Goal: Transaction & Acquisition: Purchase product/service

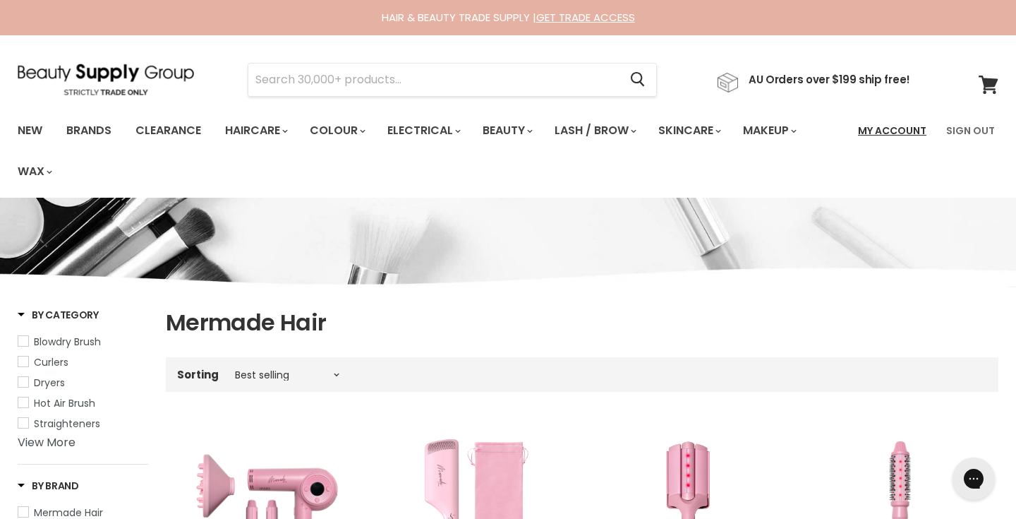
click at [899, 133] on link "My Account" at bounding box center [892, 131] width 85 height 30
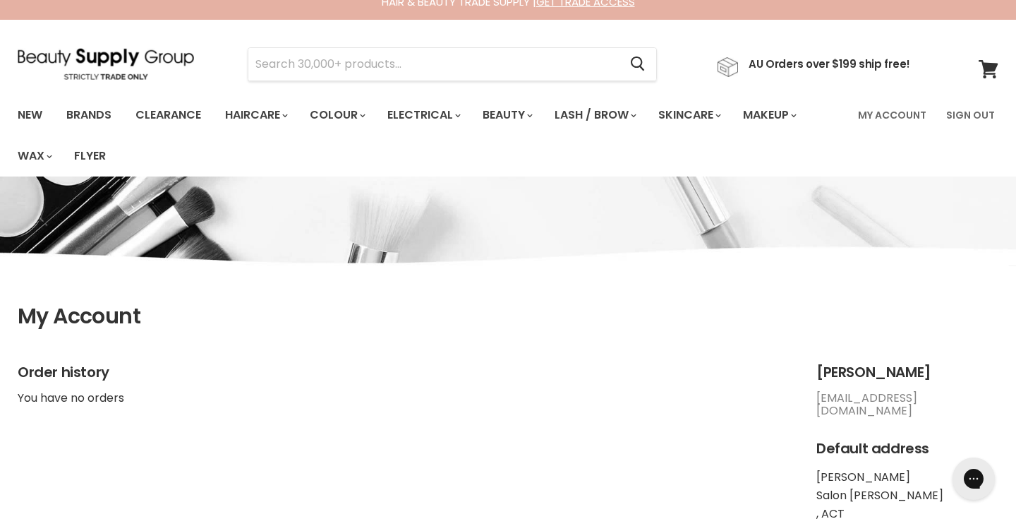
scroll to position [2, 0]
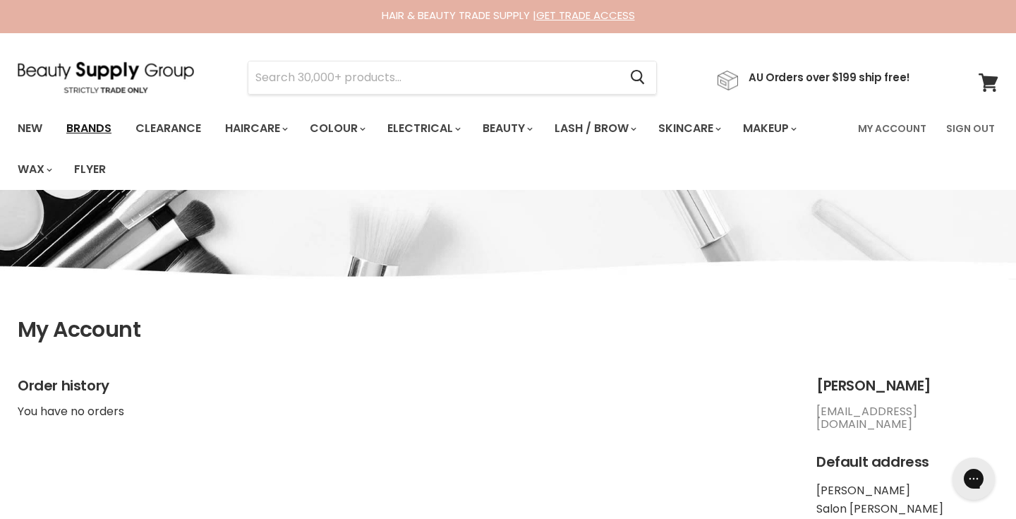
click at [85, 138] on link "Brands" at bounding box center [89, 129] width 66 height 30
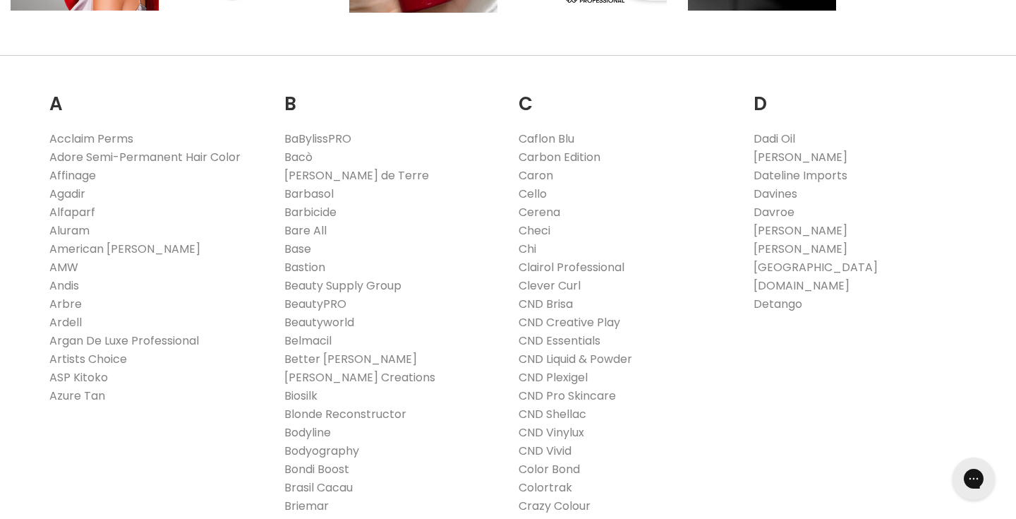
scroll to position [431, 0]
click at [316, 311] on li "BeautyPRO" at bounding box center [391, 303] width 214 height 18
click at [316, 296] on link "BeautyPRO" at bounding box center [315, 302] width 62 height 16
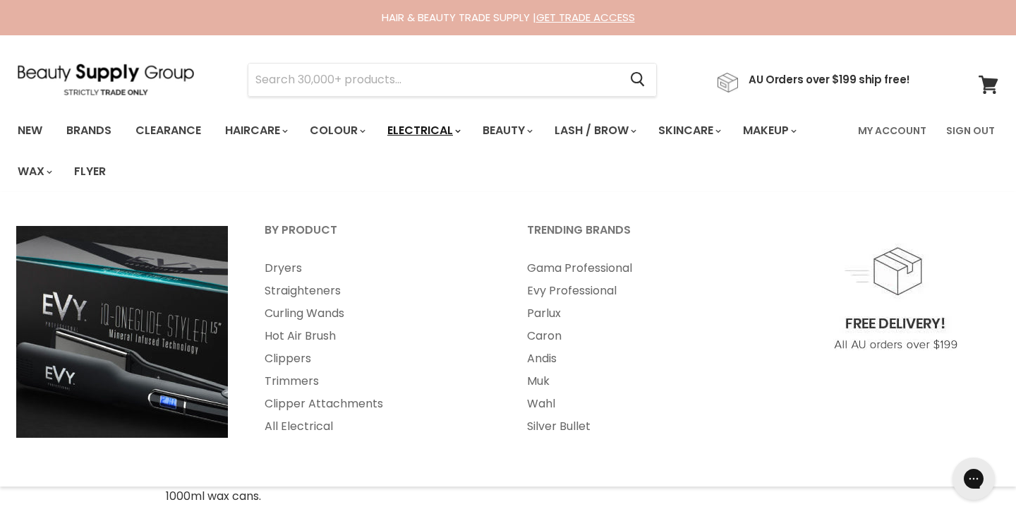
click at [440, 136] on link "Electrical" at bounding box center [423, 131] width 92 height 30
click at [283, 273] on link "Dryers" at bounding box center [377, 268] width 260 height 23
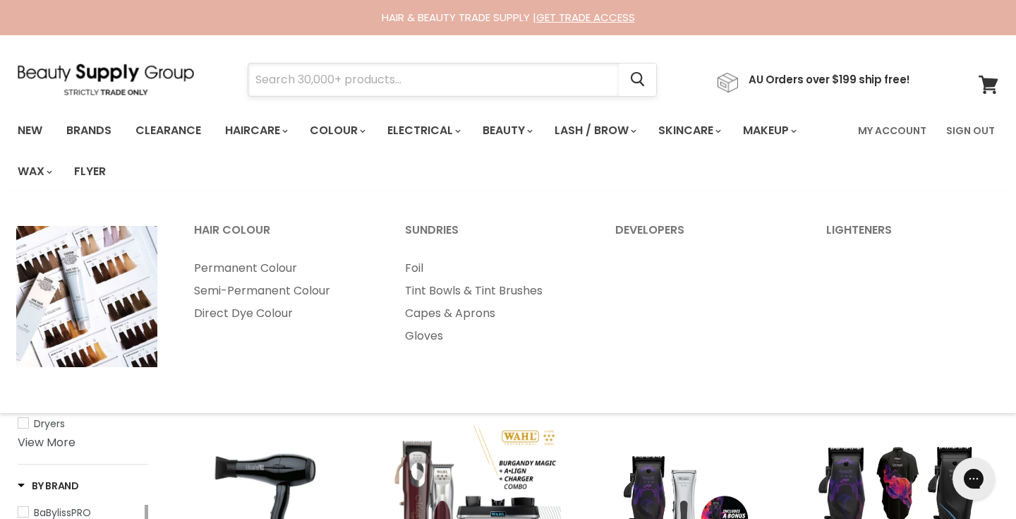
click at [342, 65] on input "Search" at bounding box center [433, 80] width 371 height 32
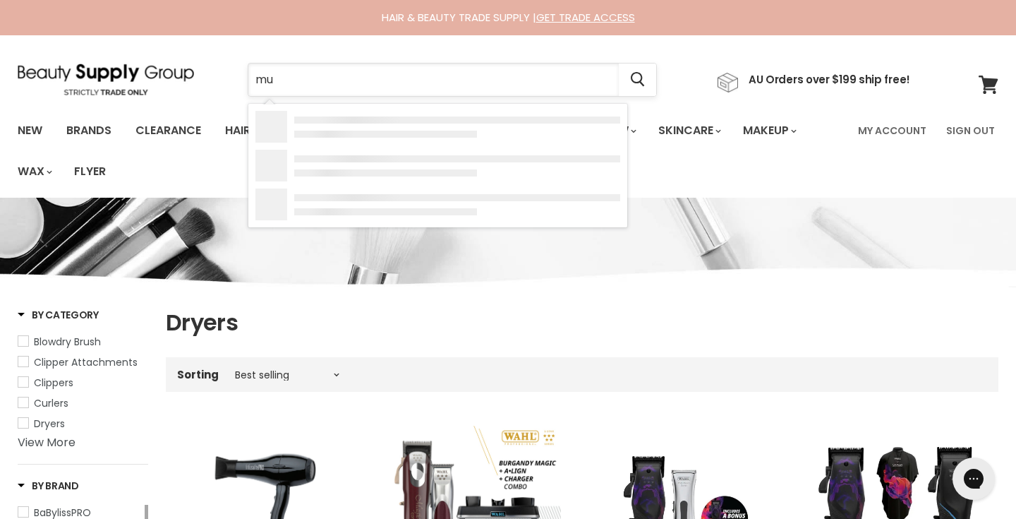
type input "muk"
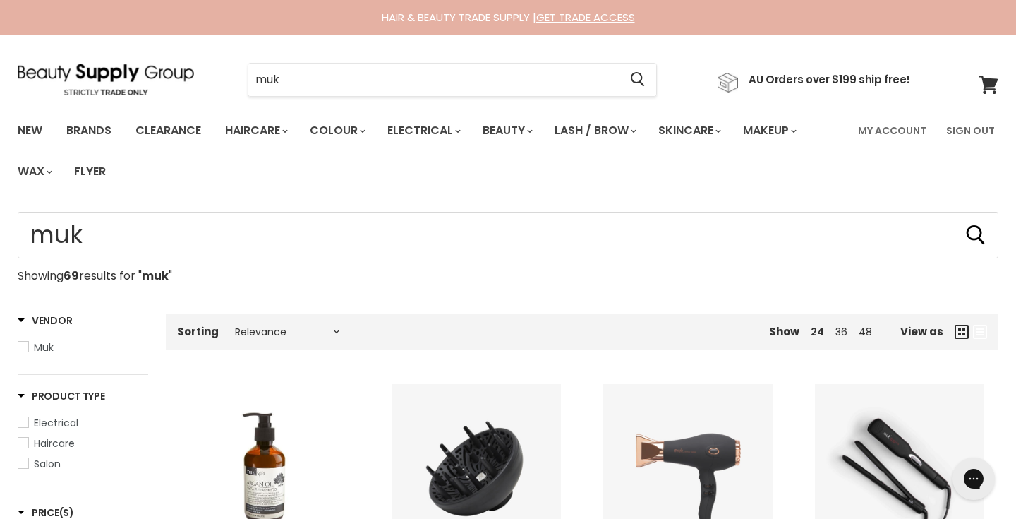
click at [690, 462] on img "Main content" at bounding box center [688, 468] width 169 height 169
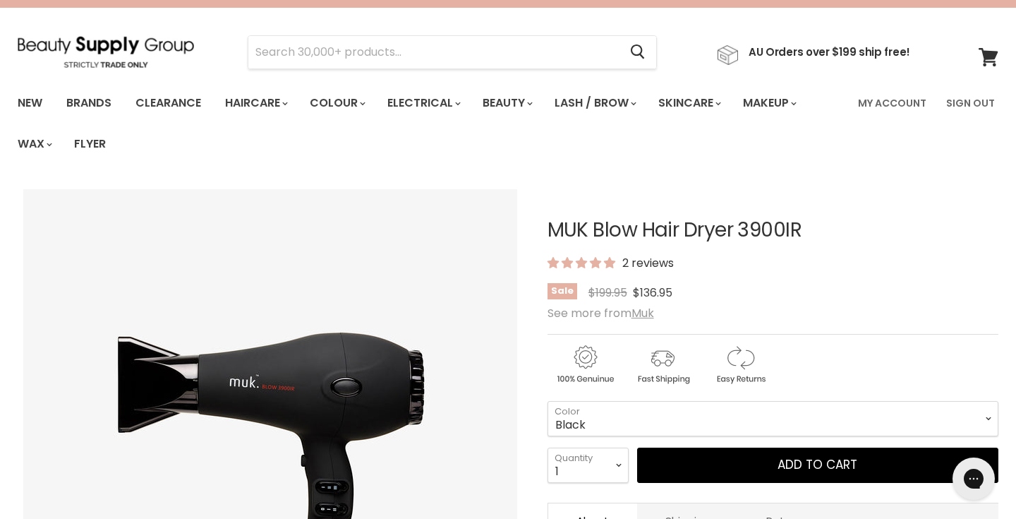
scroll to position [26, 0]
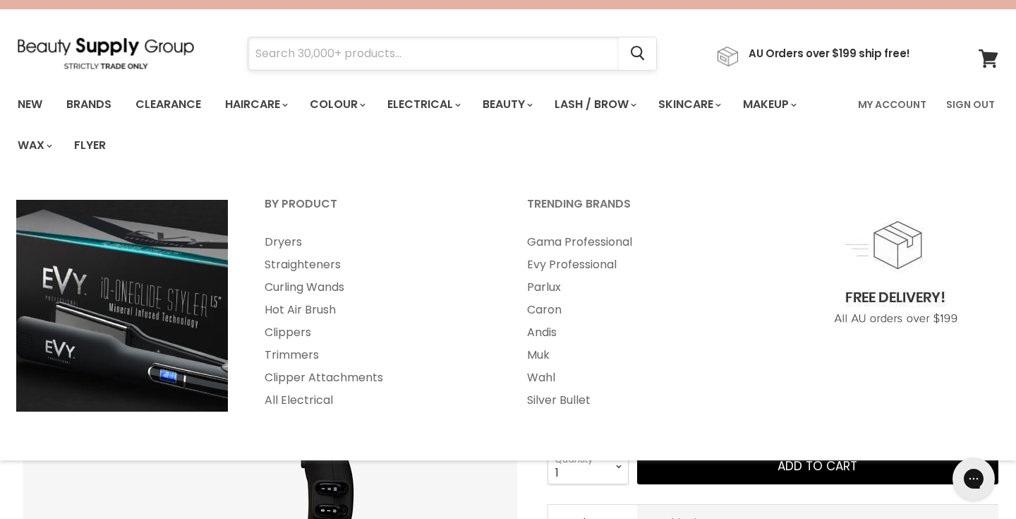
click at [353, 54] on input "Search" at bounding box center [433, 53] width 371 height 32
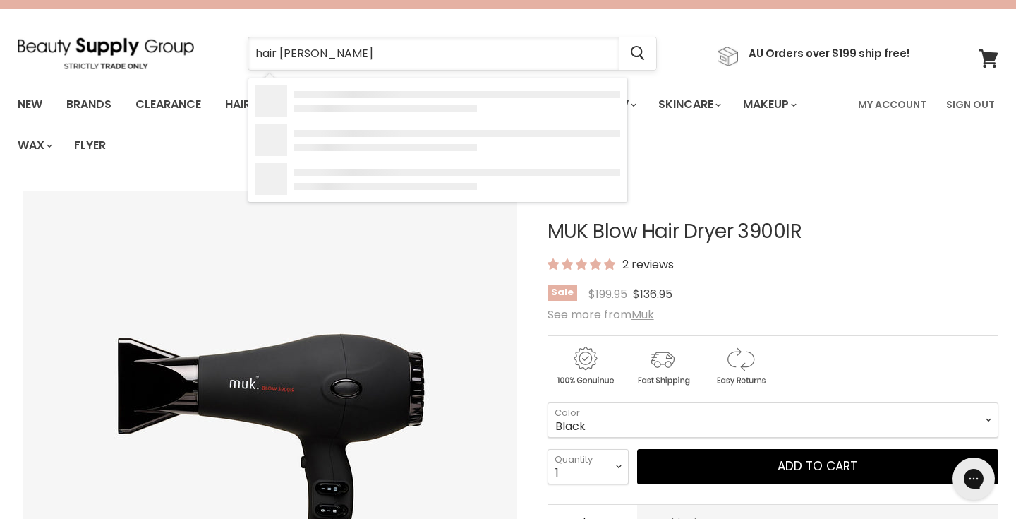
type input "hair dryer"
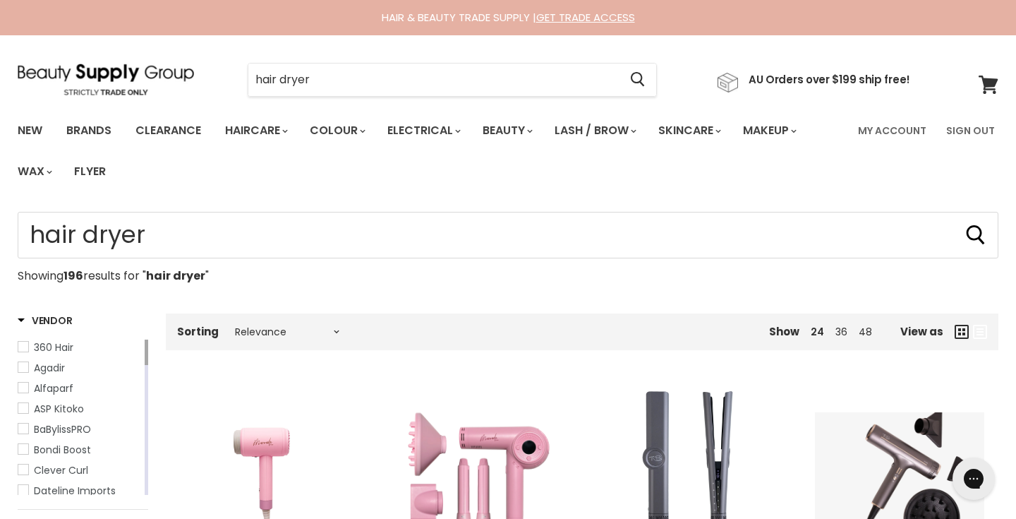
click at [964, 333] on icon "Main content" at bounding box center [962, 332] width 14 height 14
click at [320, 336] on select "Relevance Best Selling Alphabetically, A-Z Alphabetically, Z-A Lowest Price Hig…" at bounding box center [287, 331] width 119 height 11
select select "price-ascending"
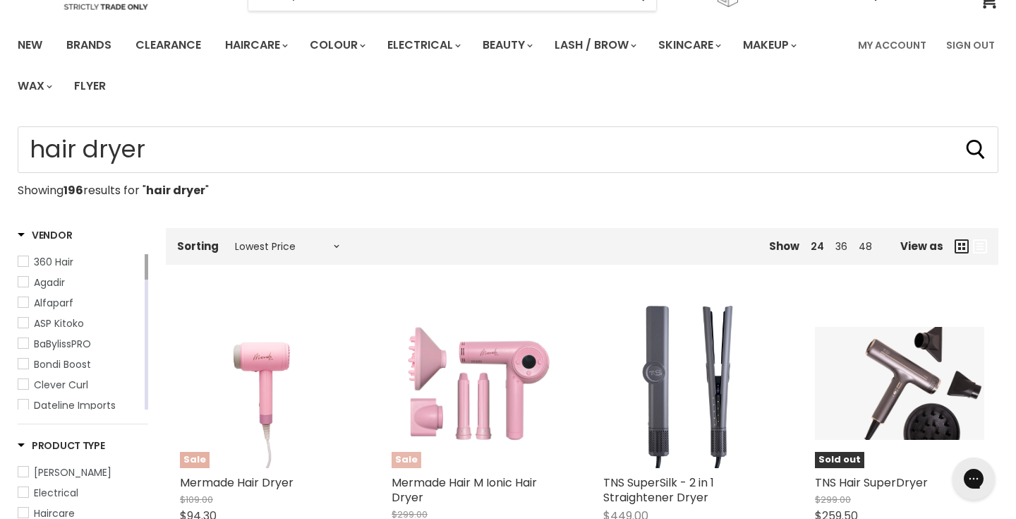
select select "price-ascending"
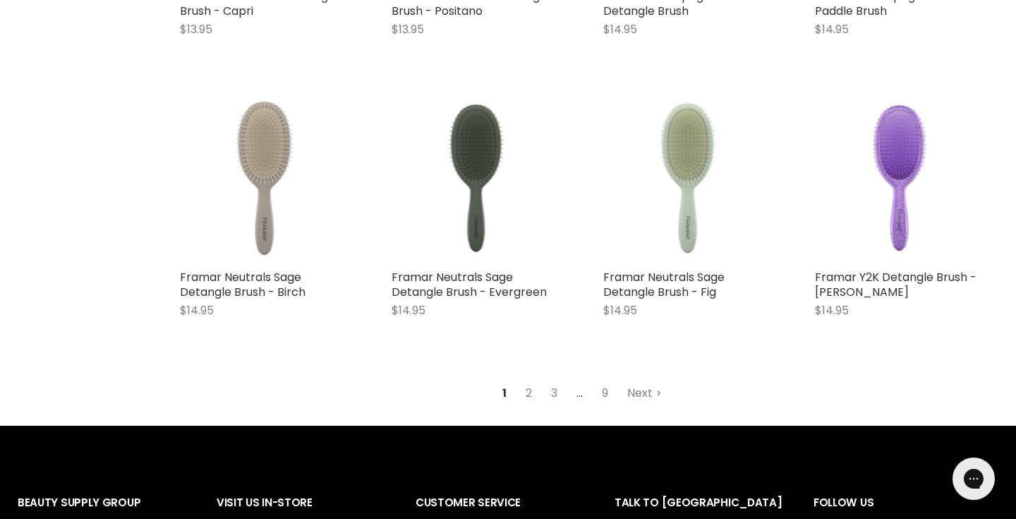
scroll to position [1849, 0]
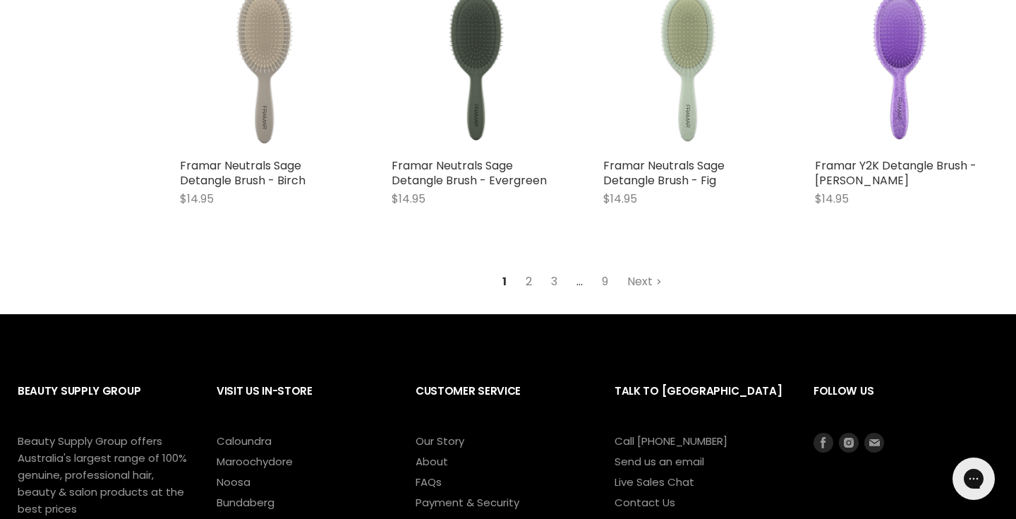
click at [525, 289] on link "2" at bounding box center [529, 281] width 22 height 25
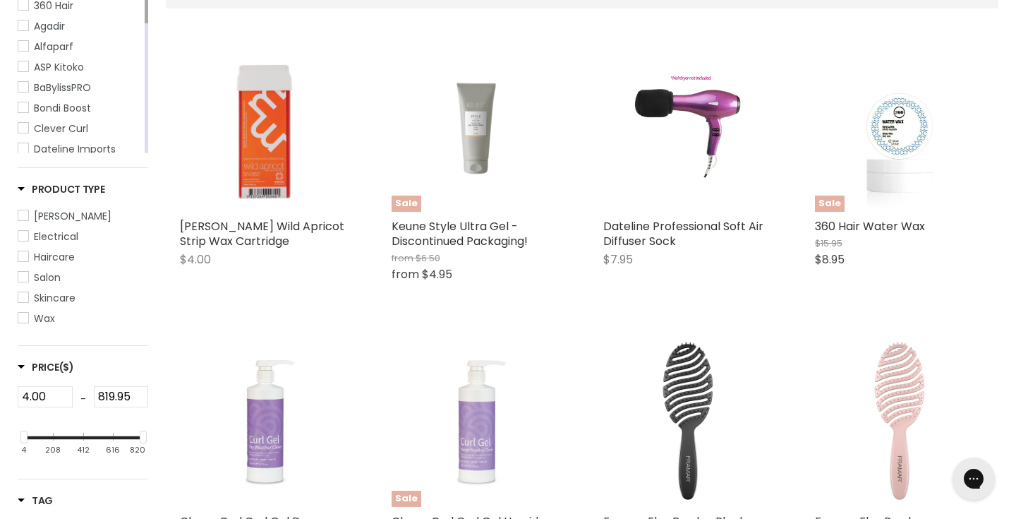
select select "price-ascending"
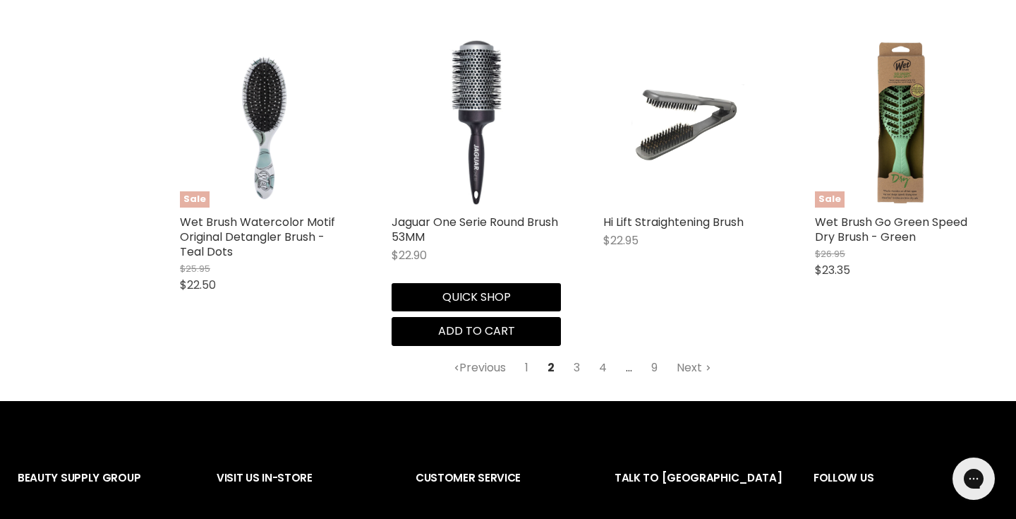
scroll to position [1839, 0]
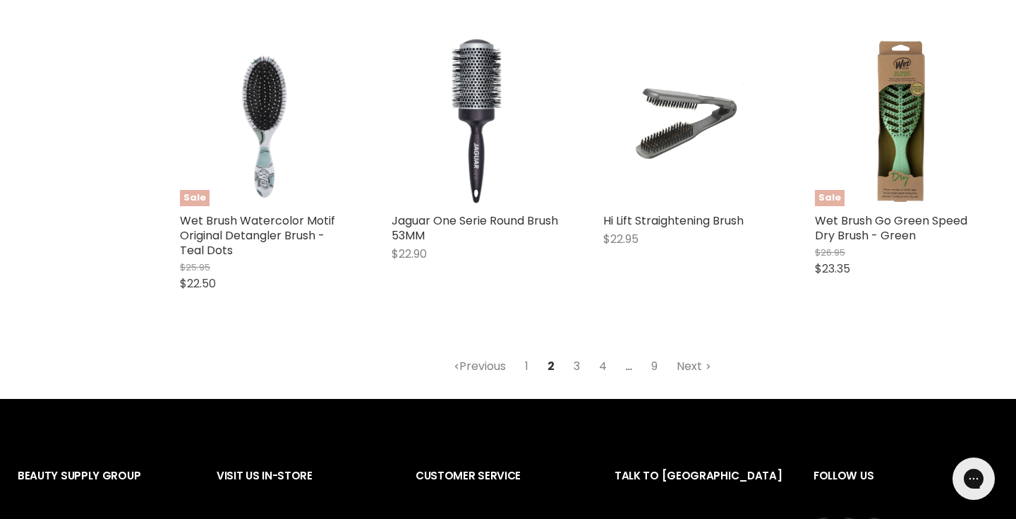
click at [575, 368] on link "3" at bounding box center [577, 366] width 22 height 25
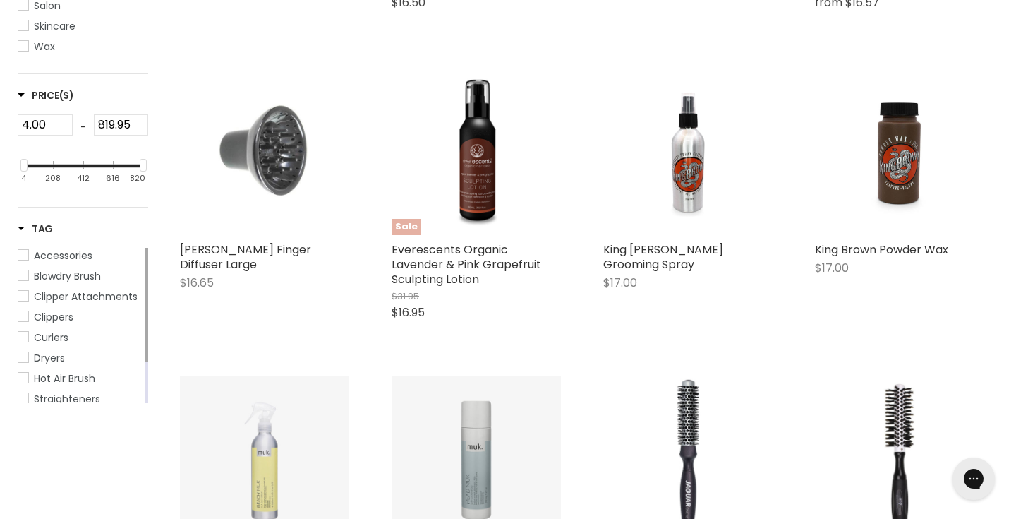
select select "price-ascending"
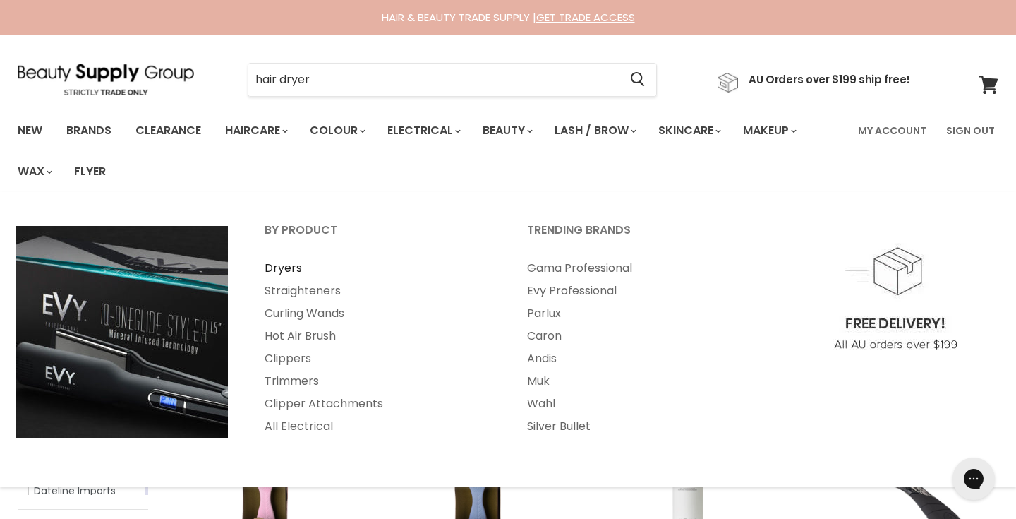
click at [292, 267] on link "Dryers" at bounding box center [377, 268] width 260 height 23
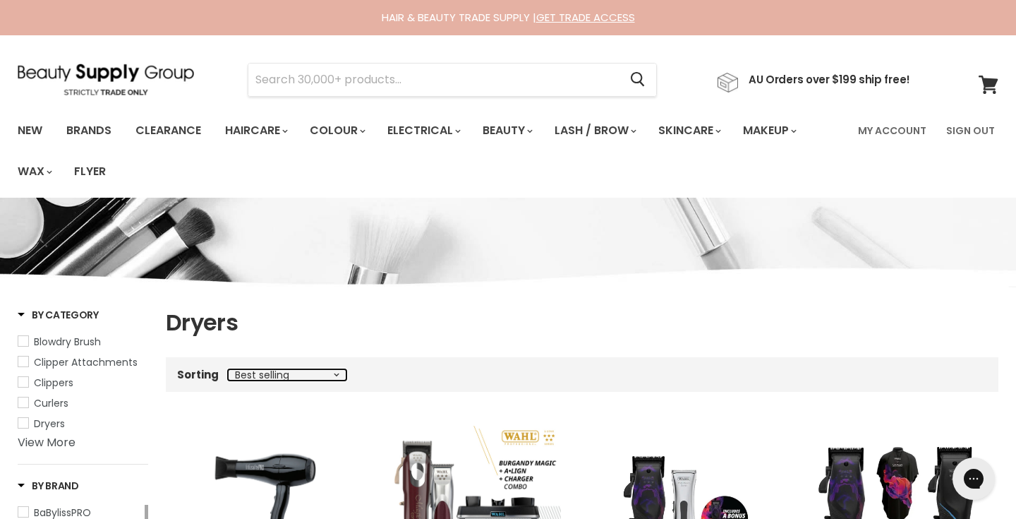
click at [297, 373] on select "Best selling Featured Alphabetically, A-Z Alphabetically, Z-A Price, low to hig…" at bounding box center [287, 374] width 119 height 11
select select "price-ascending"
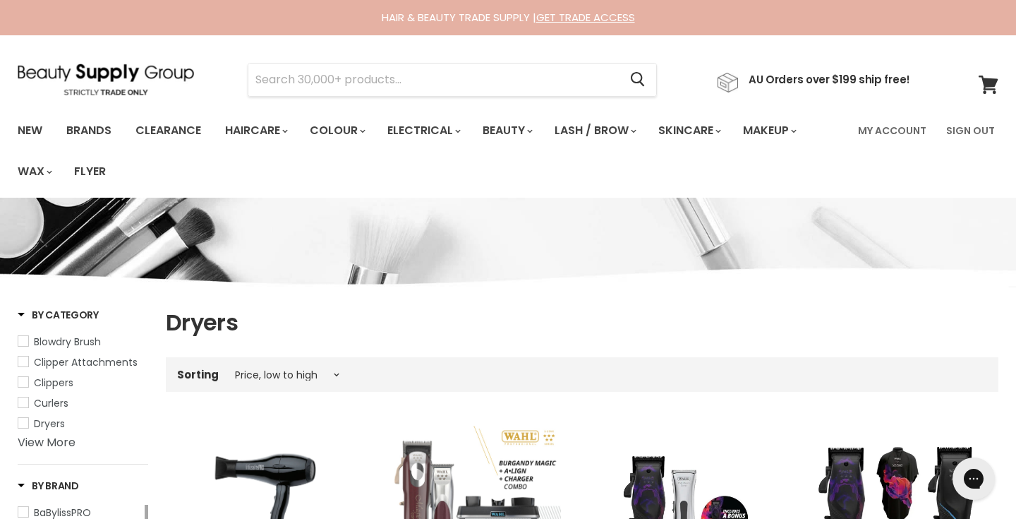
select select "price-ascending"
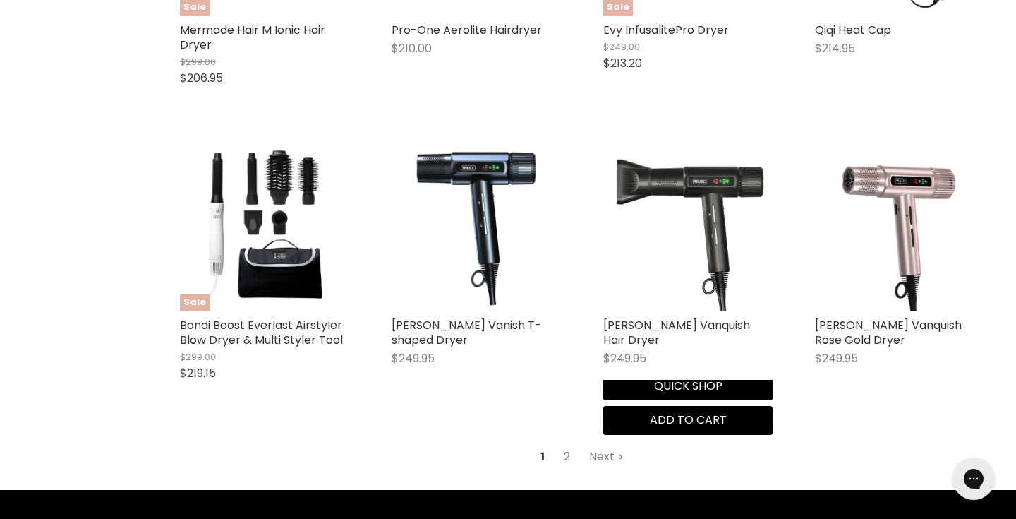
scroll to position [3560, 0]
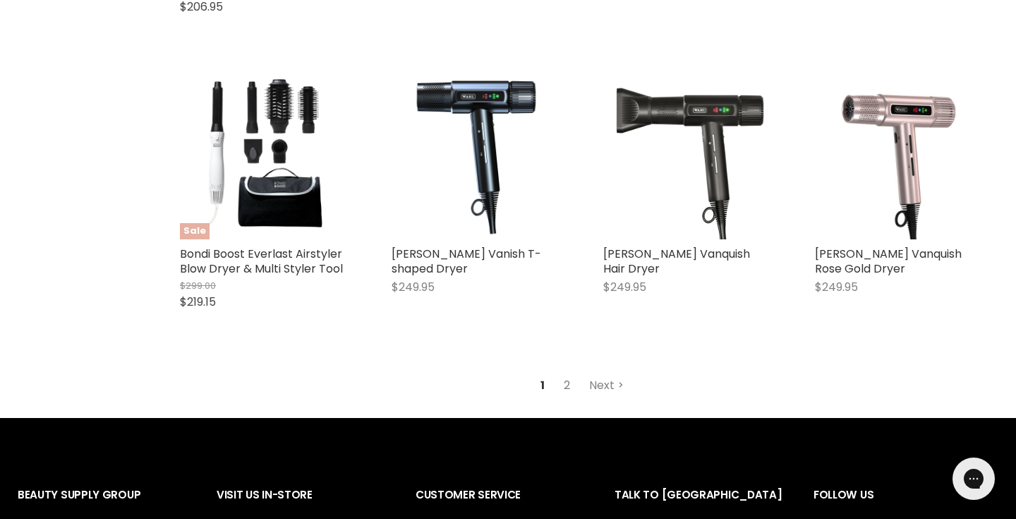
click at [568, 375] on link "2" at bounding box center [567, 385] width 22 height 25
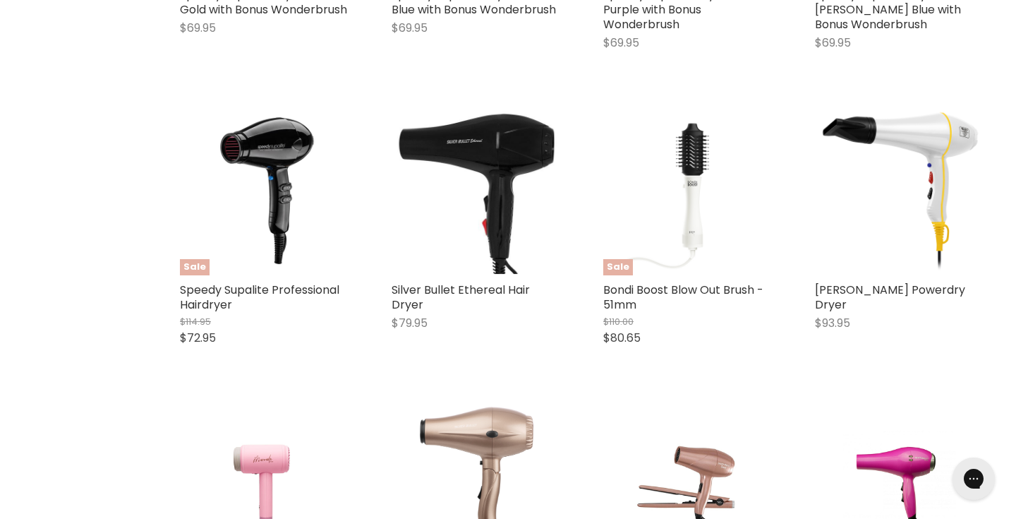
select select "price-ascending"
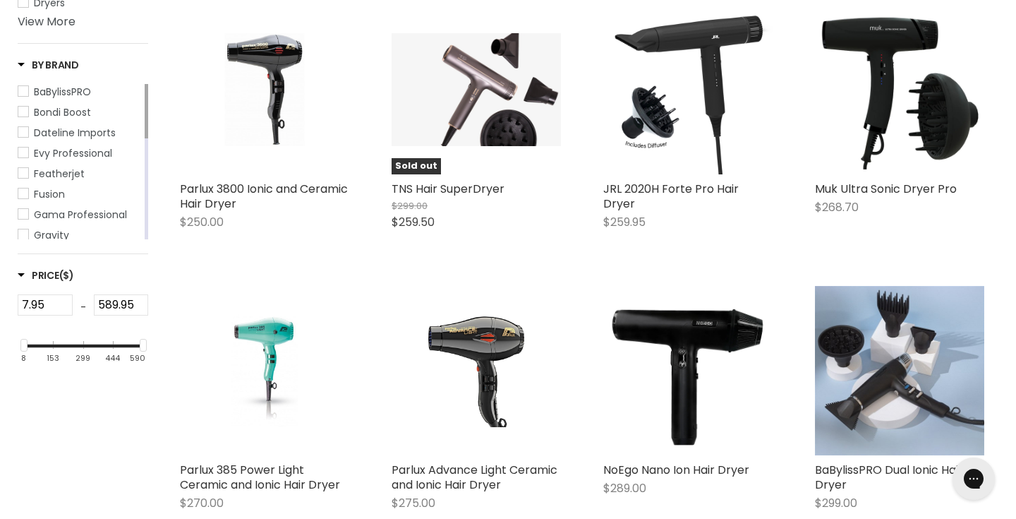
scroll to position [353, 0]
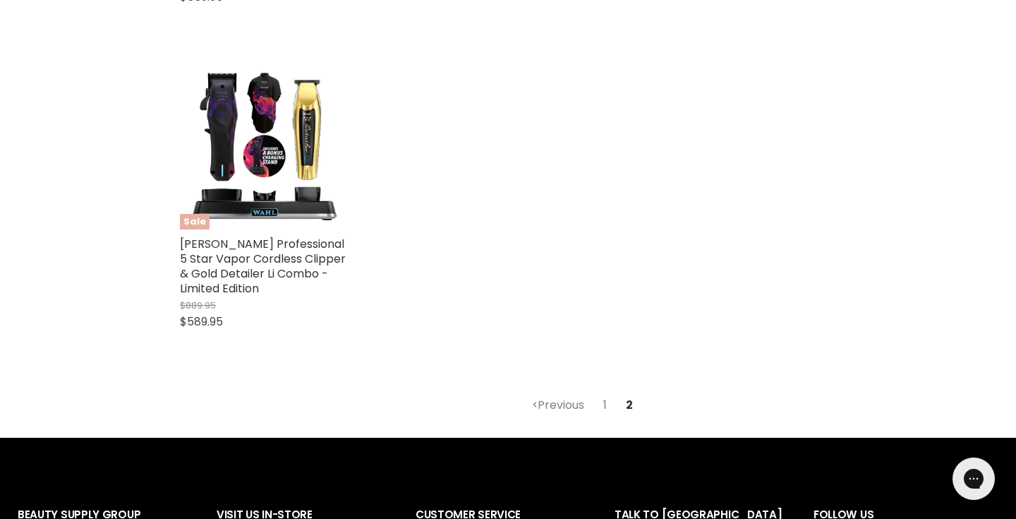
click at [604, 392] on link "1" at bounding box center [605, 404] width 19 height 25
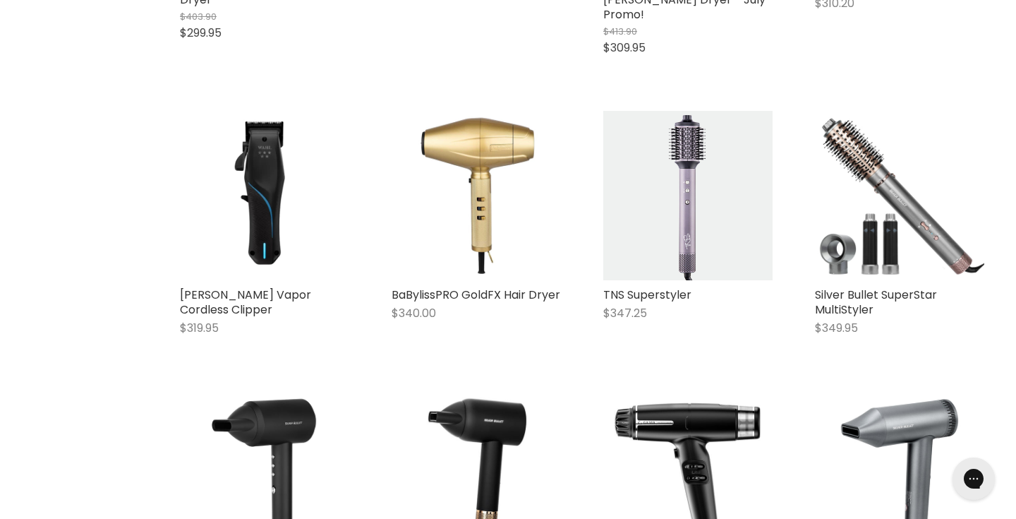
select select "price-ascending"
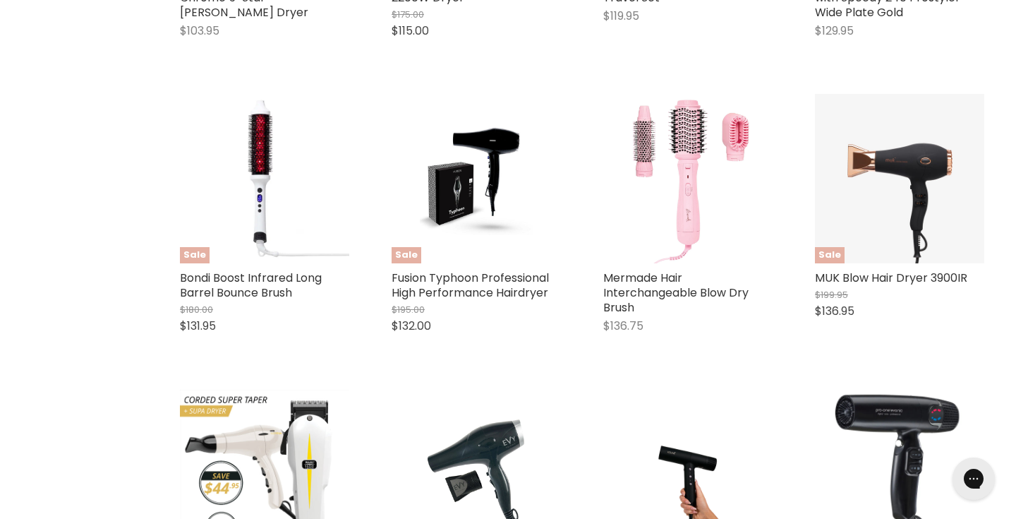
scroll to position [2634, 0]
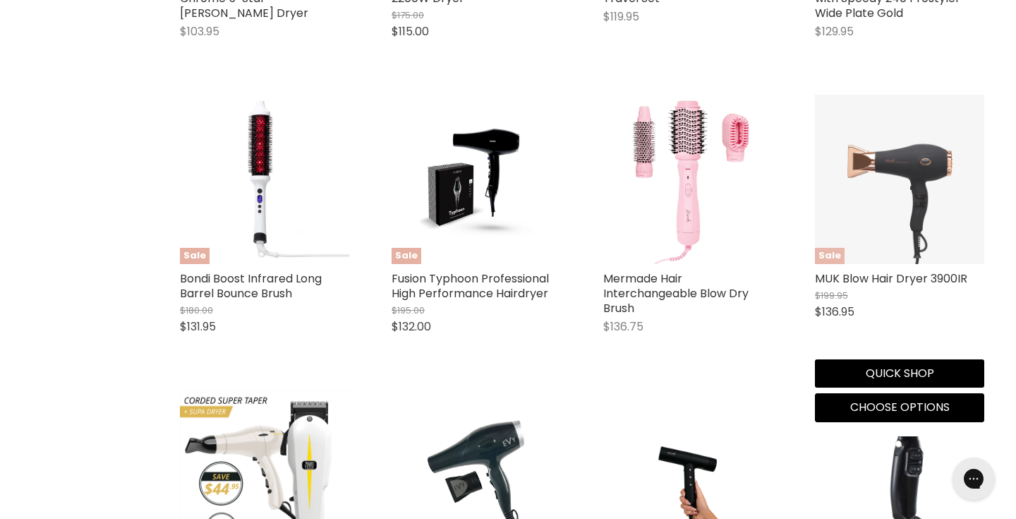
click at [921, 173] on img "Main content" at bounding box center [899, 179] width 169 height 169
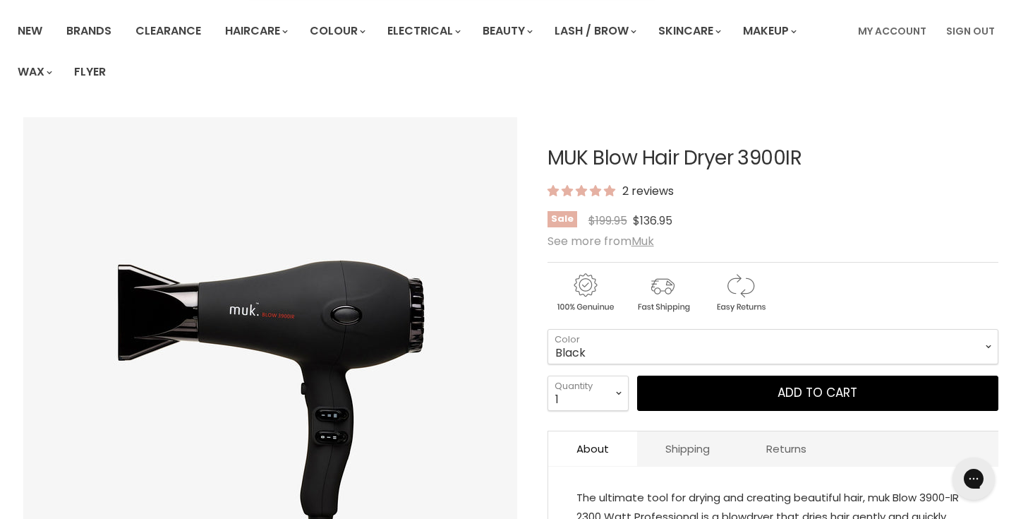
scroll to position [101, 0]
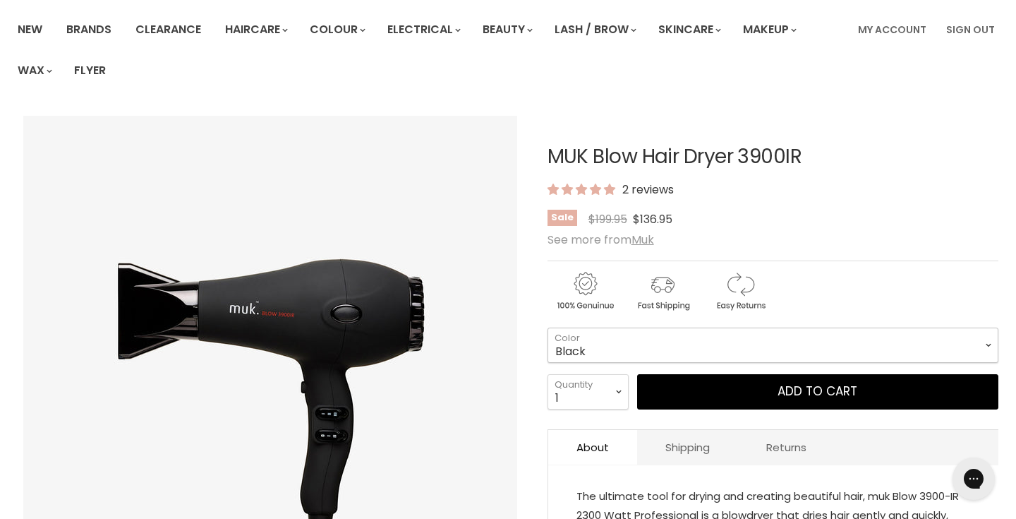
click at [599, 355] on select "Black Rose Gold" at bounding box center [773, 345] width 451 height 35
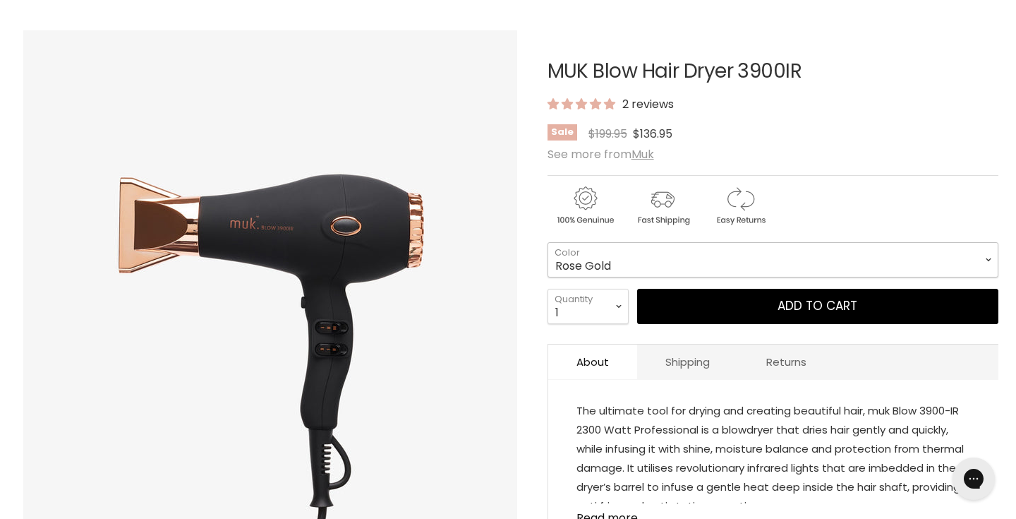
scroll to position [188, 0]
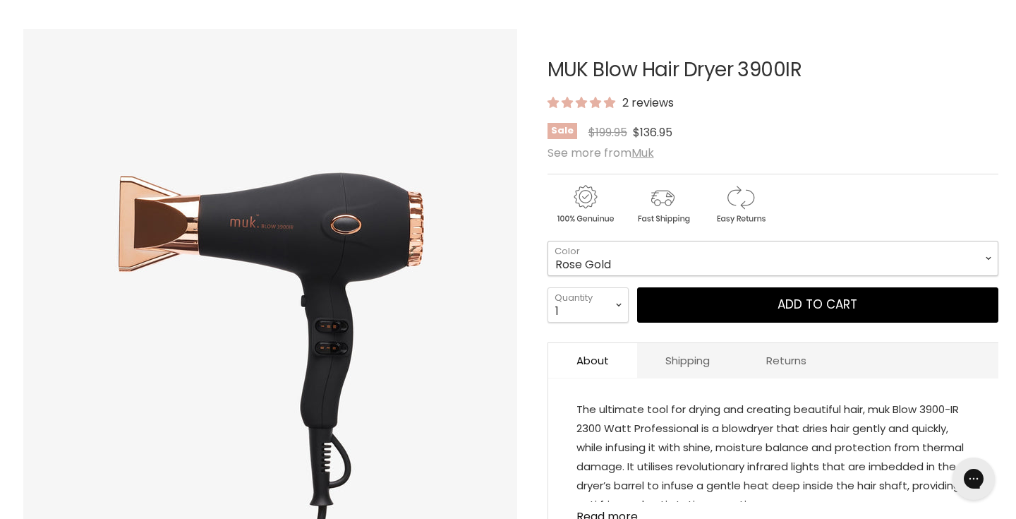
click at [611, 262] on select "Black Rose Gold" at bounding box center [773, 258] width 451 height 35
select select "Black"
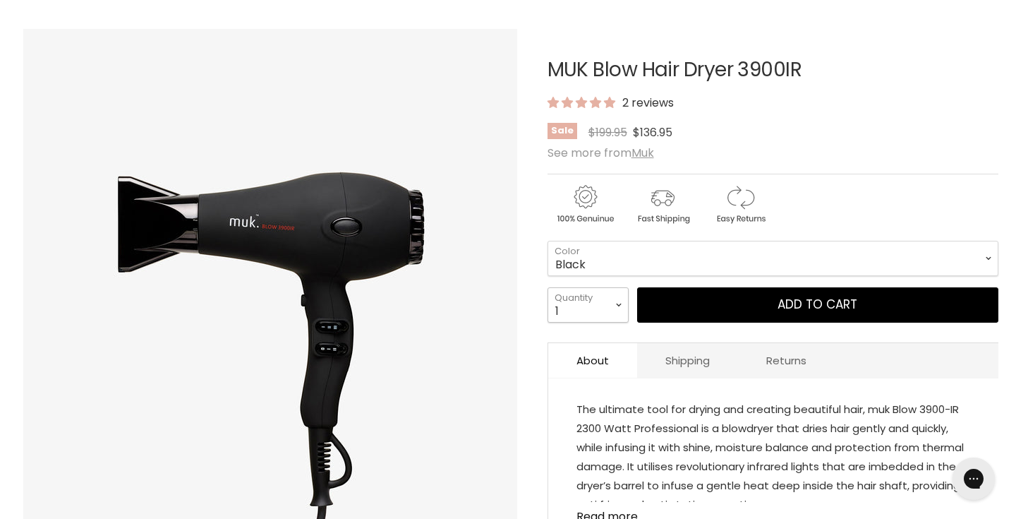
click at [606, 311] on select "1 2 3 4 5 6 7 8 9 10+" at bounding box center [588, 304] width 81 height 35
select select "2"
type input "2"
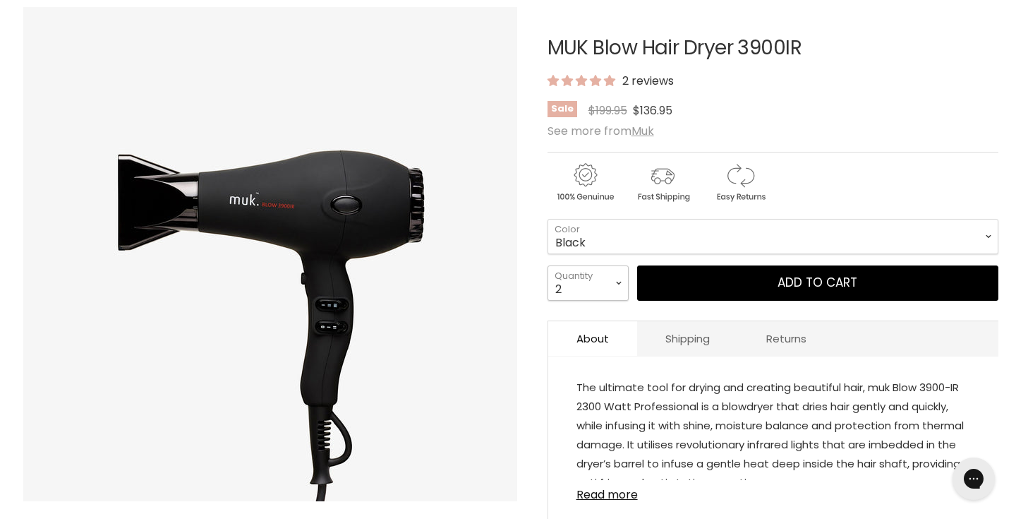
scroll to position [210, 0]
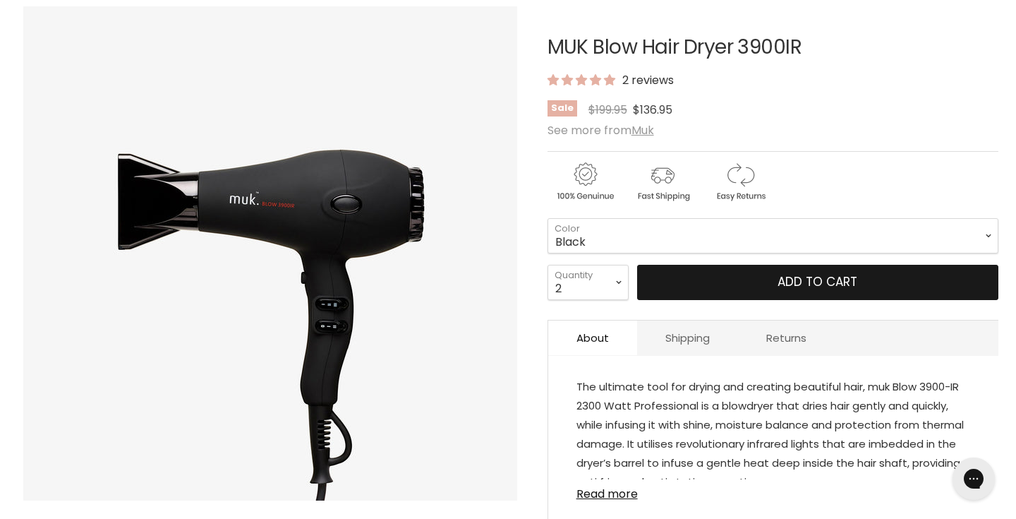
click at [773, 272] on button "Add to cart" at bounding box center [817, 282] width 361 height 35
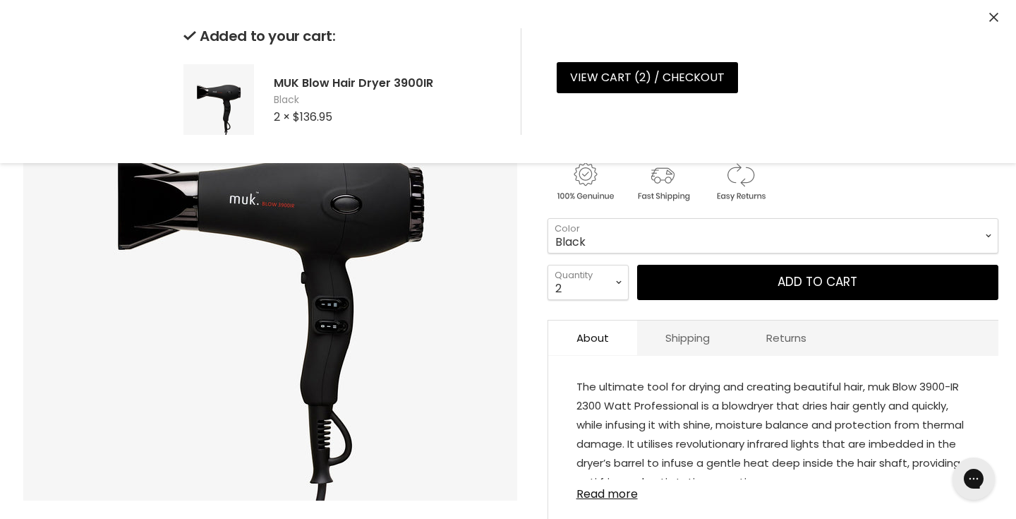
click at [542, 292] on article "Click or scroll to zoom Tap or pinch to zoom Click or scroll to zoom" at bounding box center [508, 292] width 981 height 582
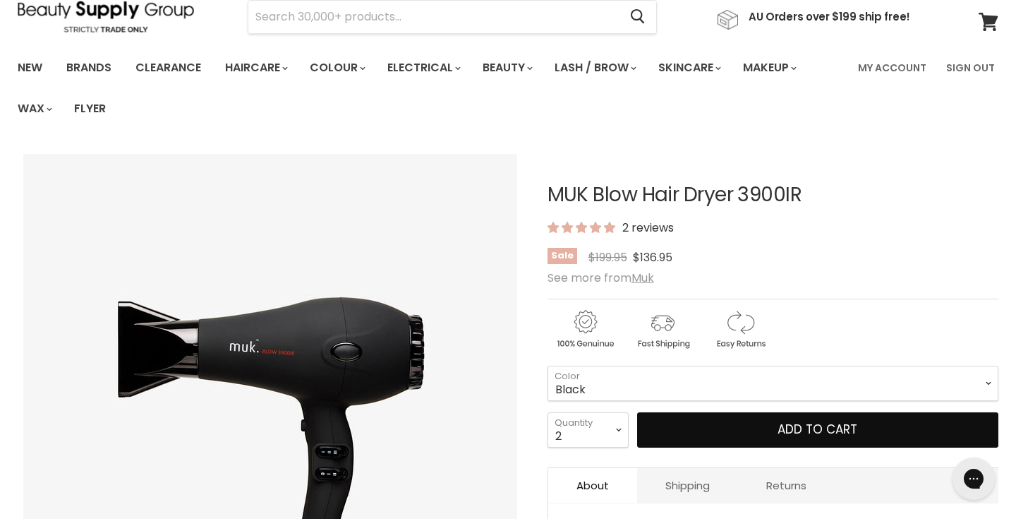
scroll to position [0, 0]
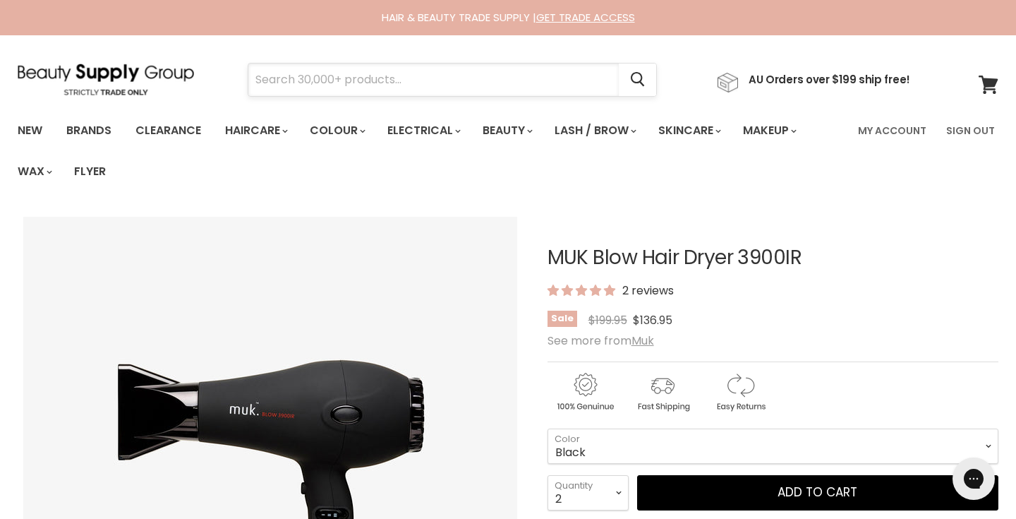
click at [349, 86] on input "Search" at bounding box center [433, 80] width 371 height 32
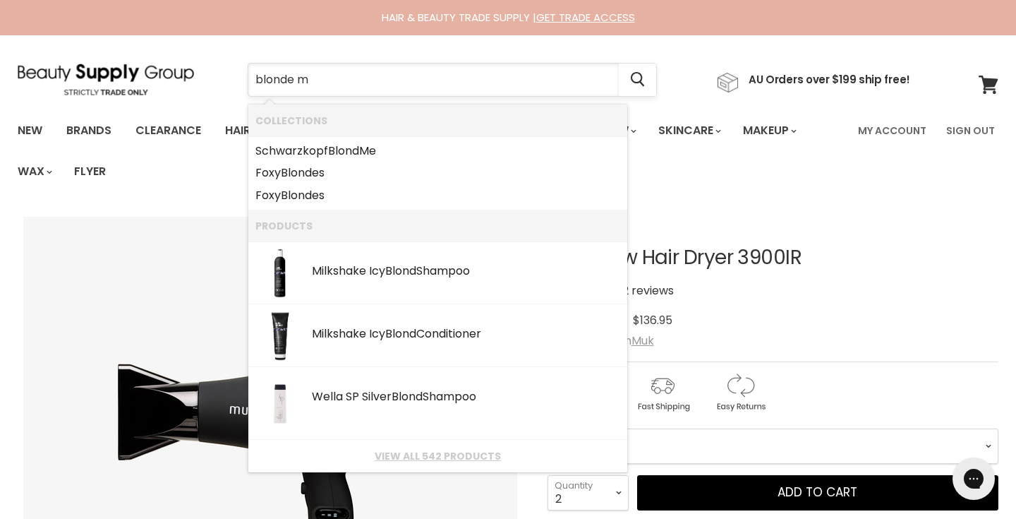
type input "blonde me"
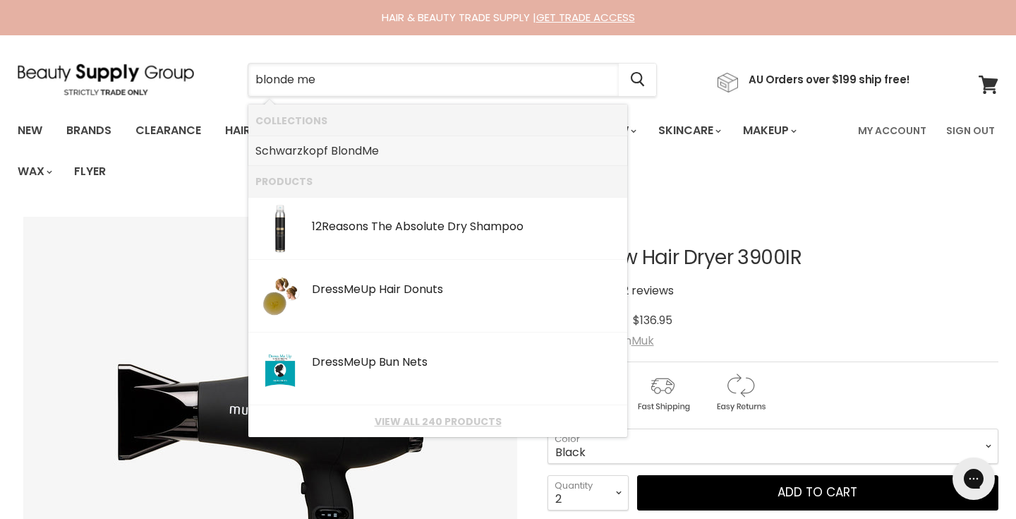
click at [368, 145] on b "Me" at bounding box center [370, 151] width 17 height 16
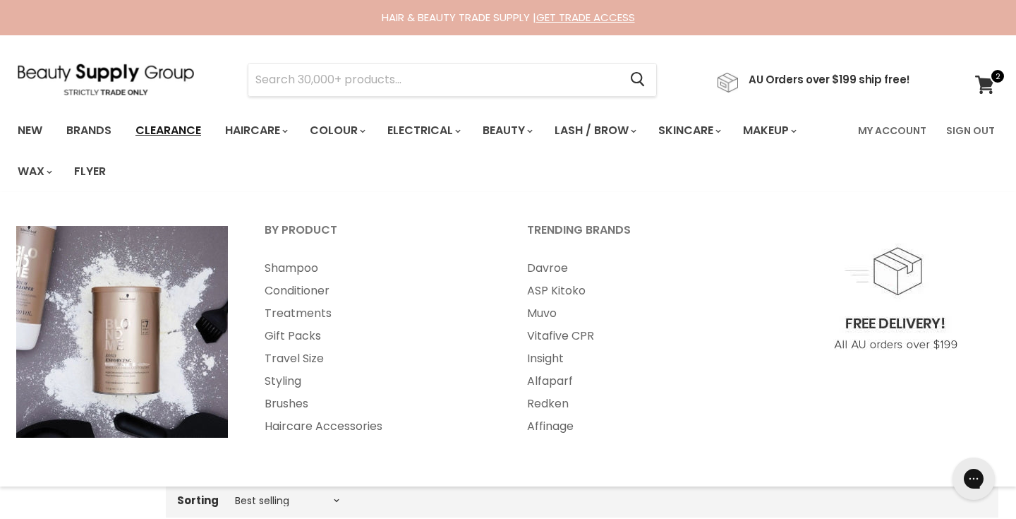
click at [199, 130] on link "Clearance" at bounding box center [168, 131] width 87 height 30
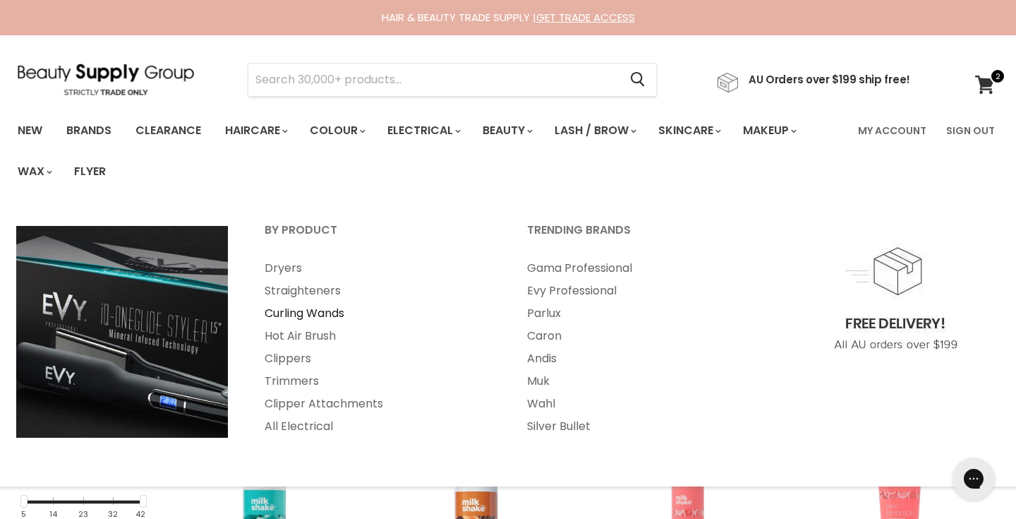
click at [298, 311] on link "Curling Wands" at bounding box center [377, 313] width 260 height 23
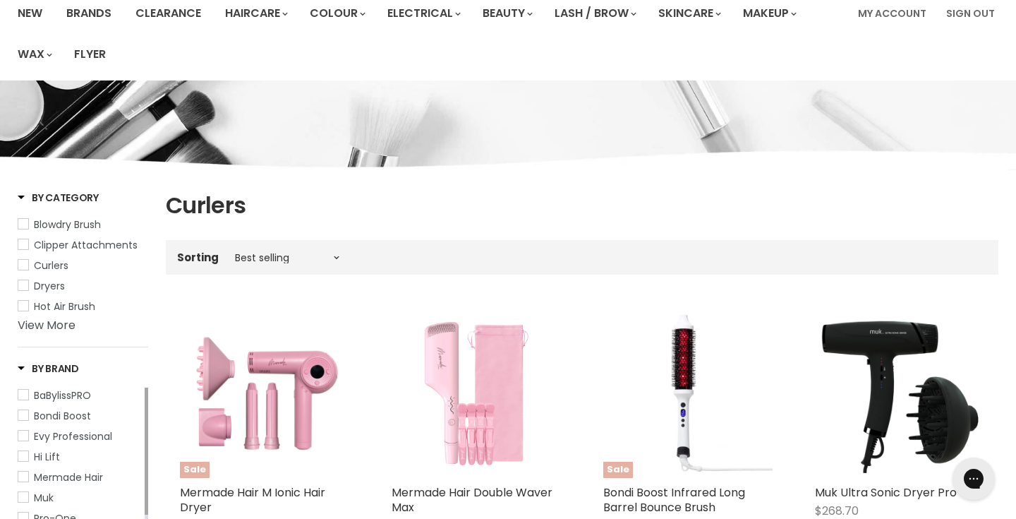
scroll to position [126, 0]
